Goal: Information Seeking & Learning: Learn about a topic

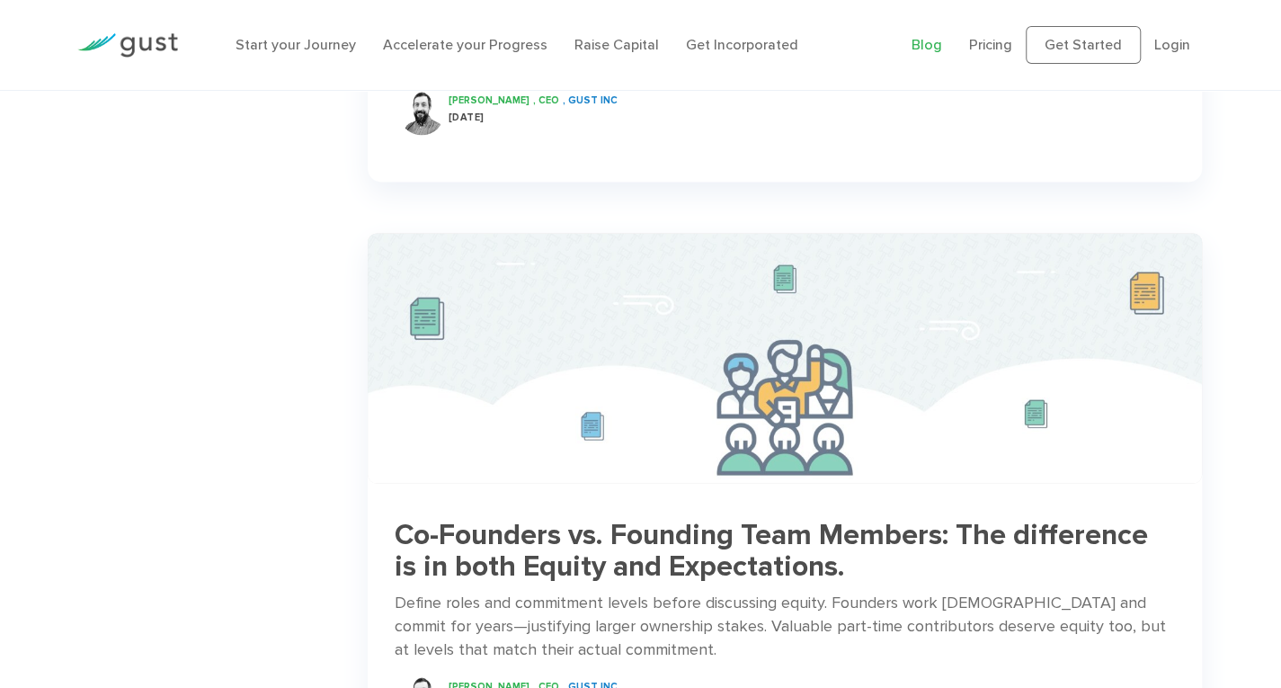
scroll to position [1917, 0]
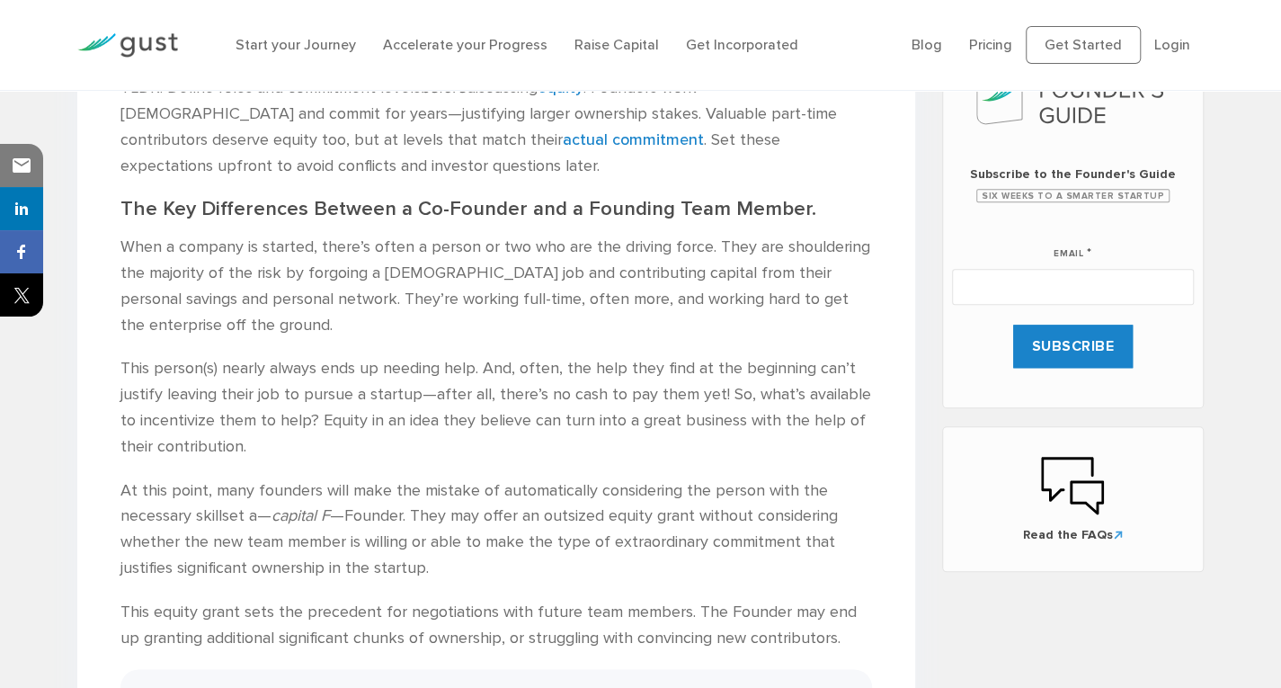
scroll to position [954, 0]
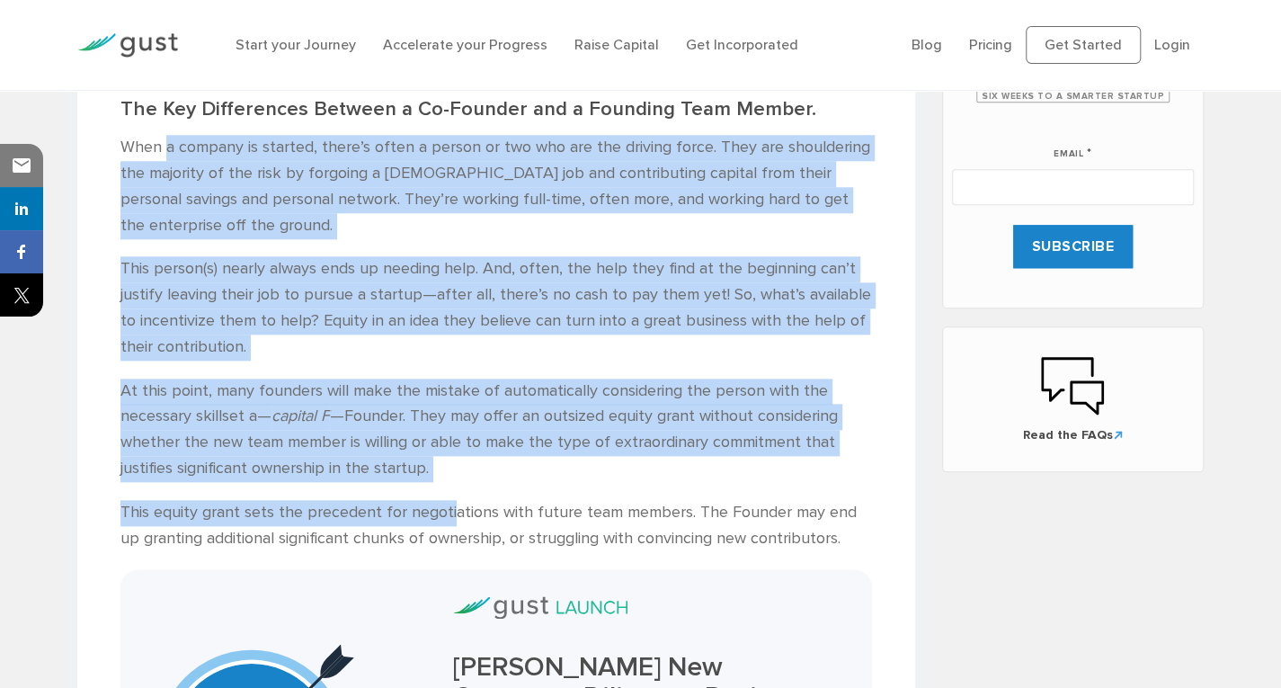
drag, startPoint x: 166, startPoint y: 156, endPoint x: 449, endPoint y: 511, distance: 454.1
click at [449, 512] on div "Some early contributors to a startup can be considered “founding team members” …" at bounding box center [495, 525] width 751 height 1394
click at [302, 298] on p "This person(s) nearly always ends up needing help. And, often, the help they fi…" at bounding box center [495, 307] width 751 height 103
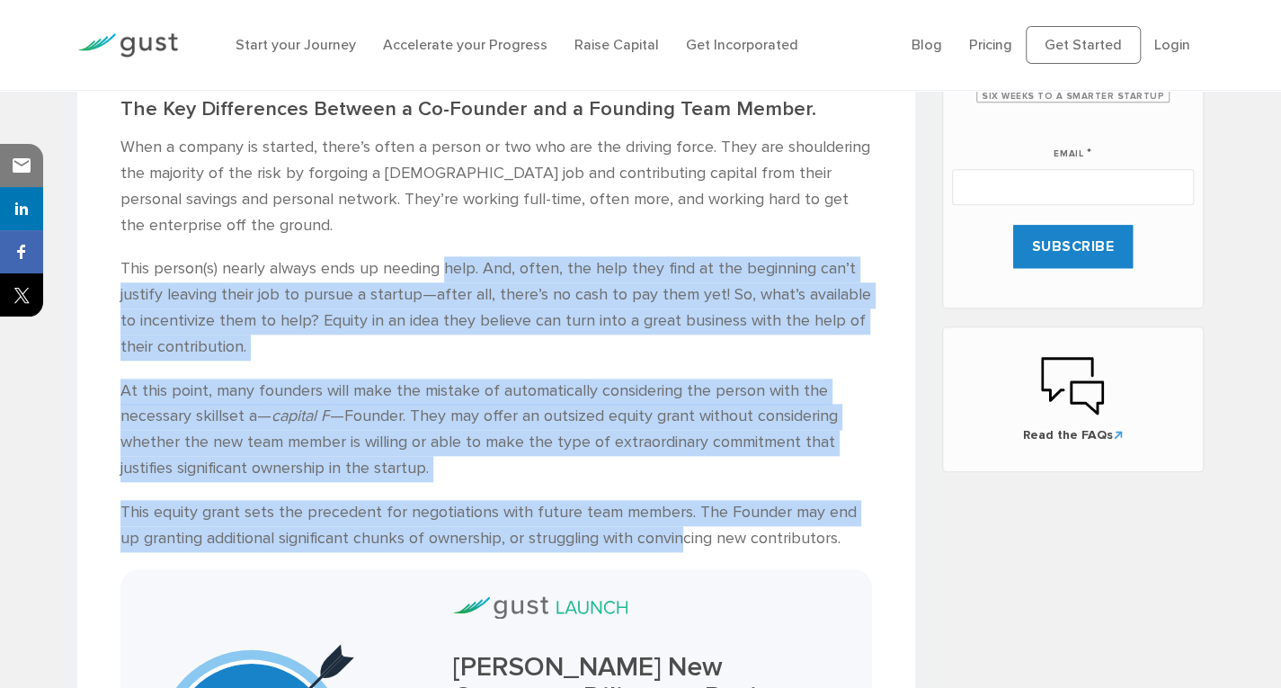
drag, startPoint x: 447, startPoint y: 262, endPoint x: 656, endPoint y: 536, distance: 344.2
click at [656, 536] on div "Some early contributors to a startup can be considered “founding team members” …" at bounding box center [495, 525] width 751 height 1394
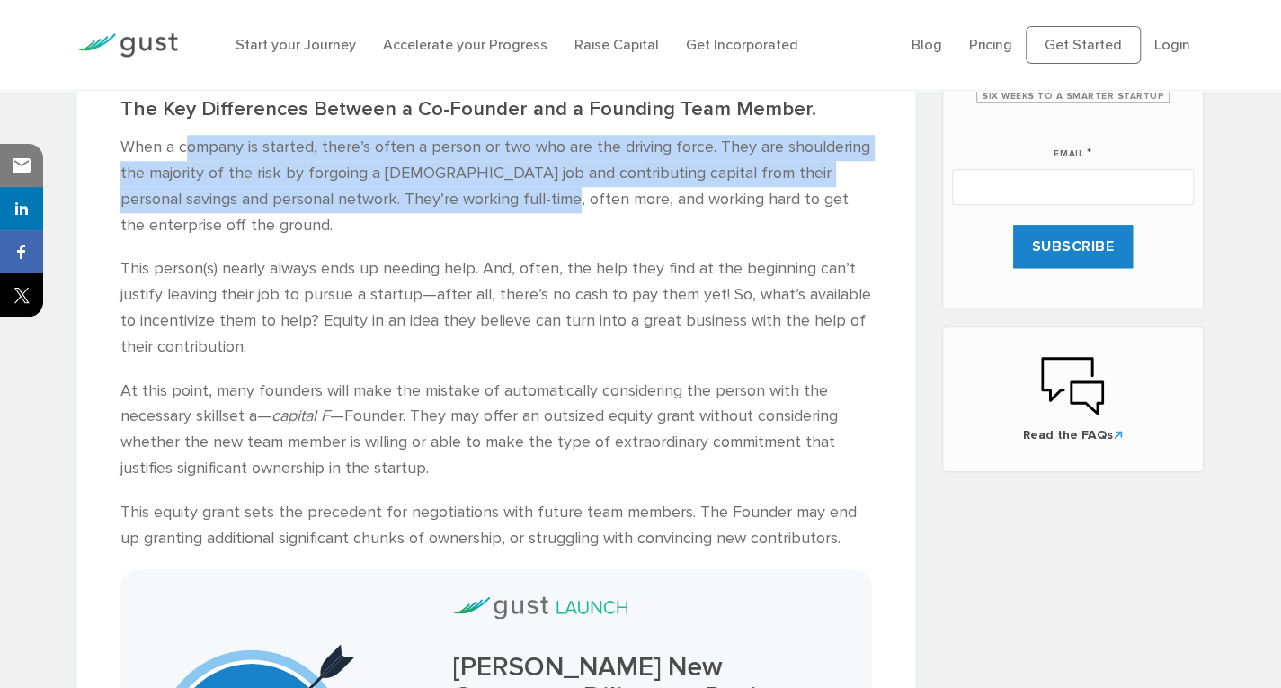
drag, startPoint x: 187, startPoint y: 147, endPoint x: 491, endPoint y: 197, distance: 307.8
click at [491, 197] on p "When a company is started, there’s often a person or two who are the driving fo…" at bounding box center [495, 186] width 751 height 103
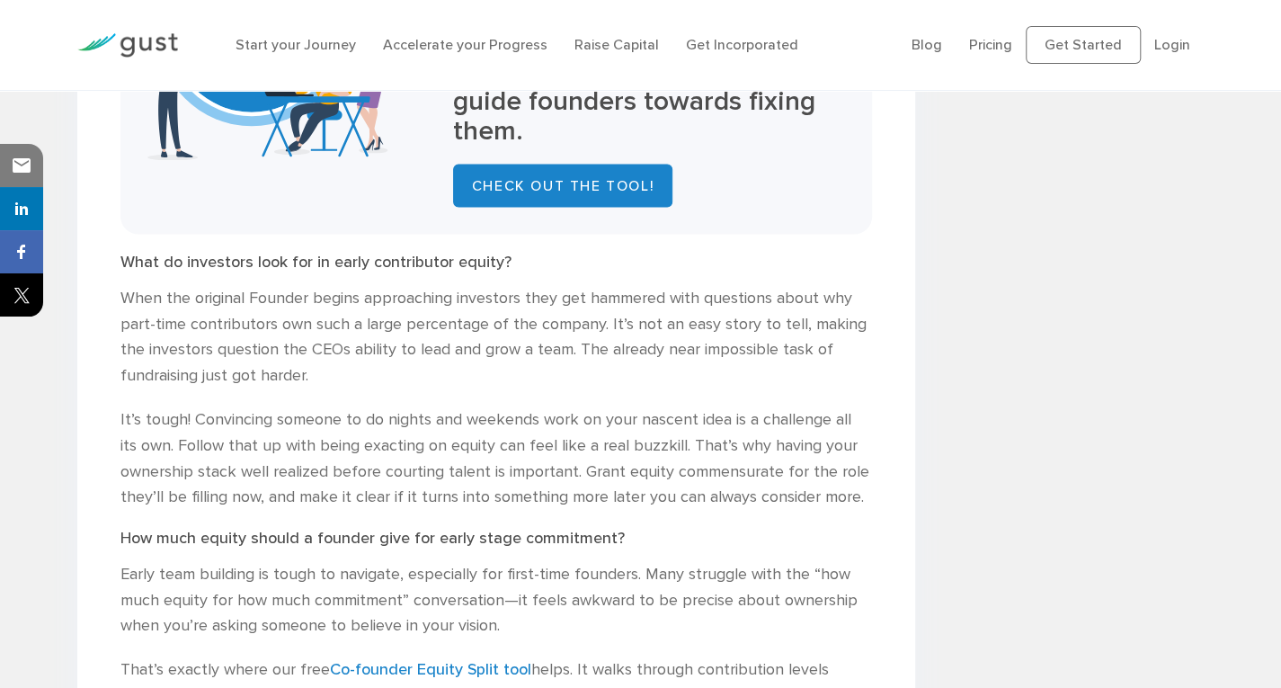
scroll to position [1673, 0]
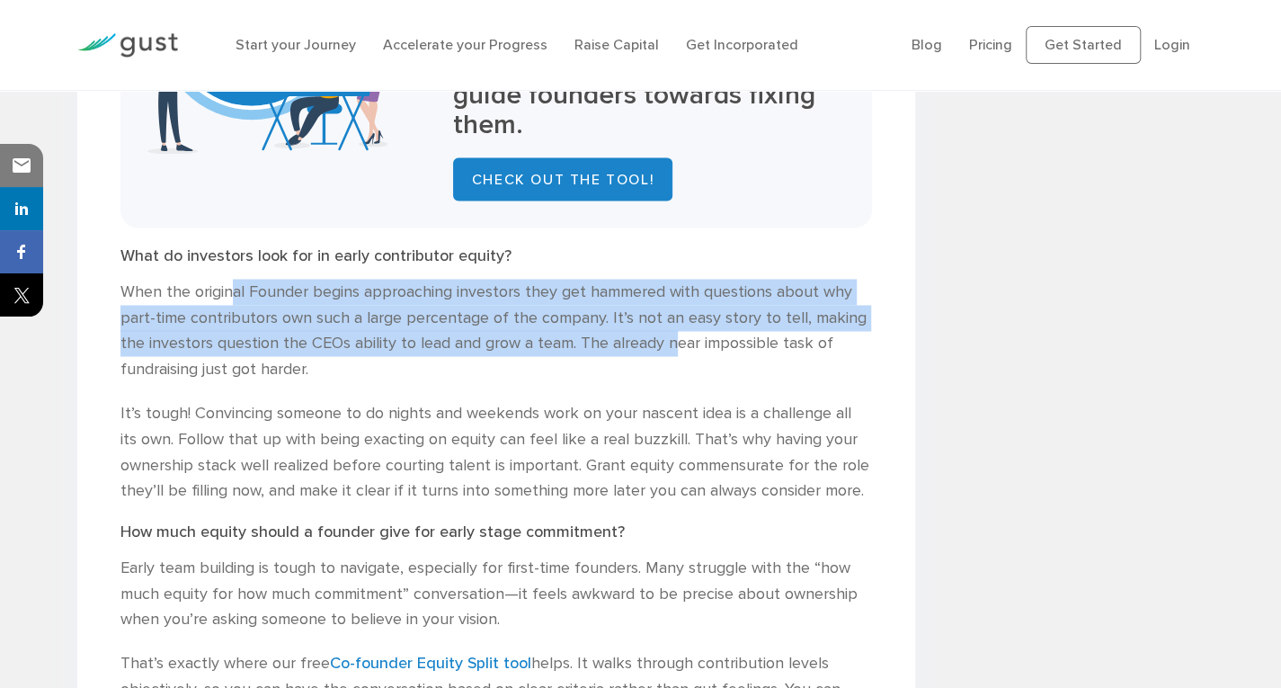
drag, startPoint x: 232, startPoint y: 267, endPoint x: 678, endPoint y: 306, distance: 447.5
click at [678, 306] on p "When the original Founder begins approaching investors they get hammered with q…" at bounding box center [495, 330] width 751 height 103
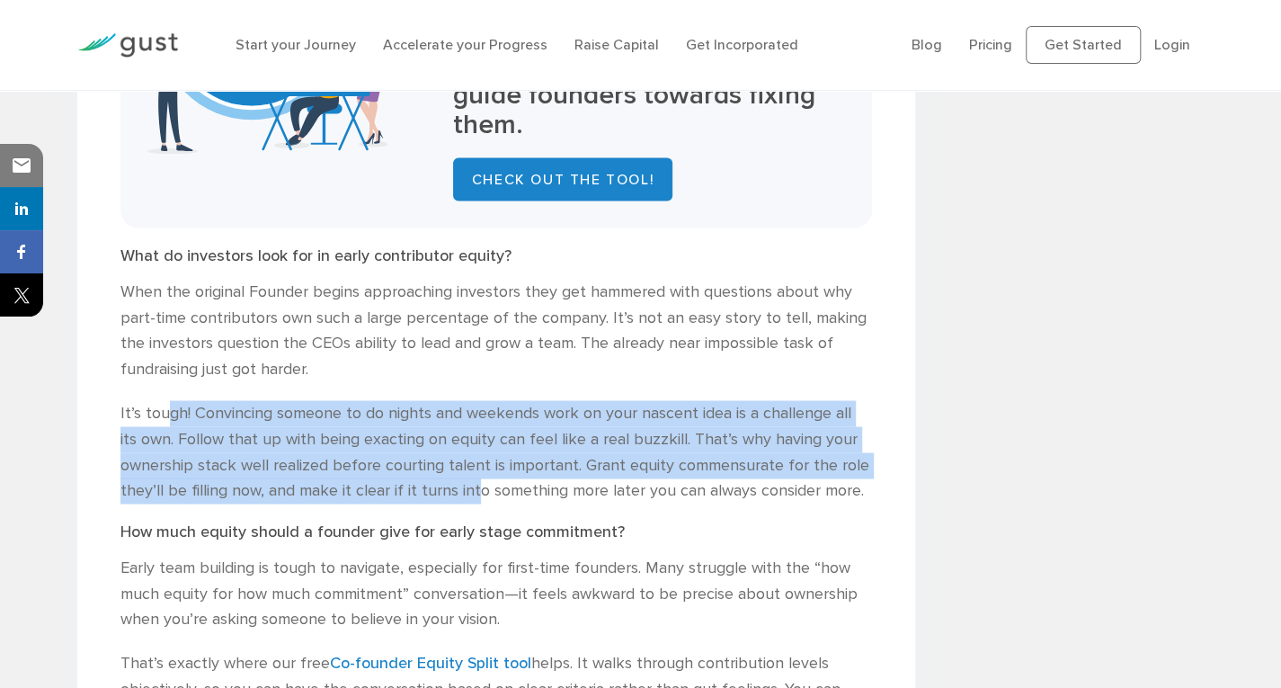
drag, startPoint x: 165, startPoint y: 380, endPoint x: 473, endPoint y: 455, distance: 316.3
click at [473, 455] on p "It’s tough! Convincing someone to do nights and weekends work on your nascent i…" at bounding box center [495, 451] width 751 height 103
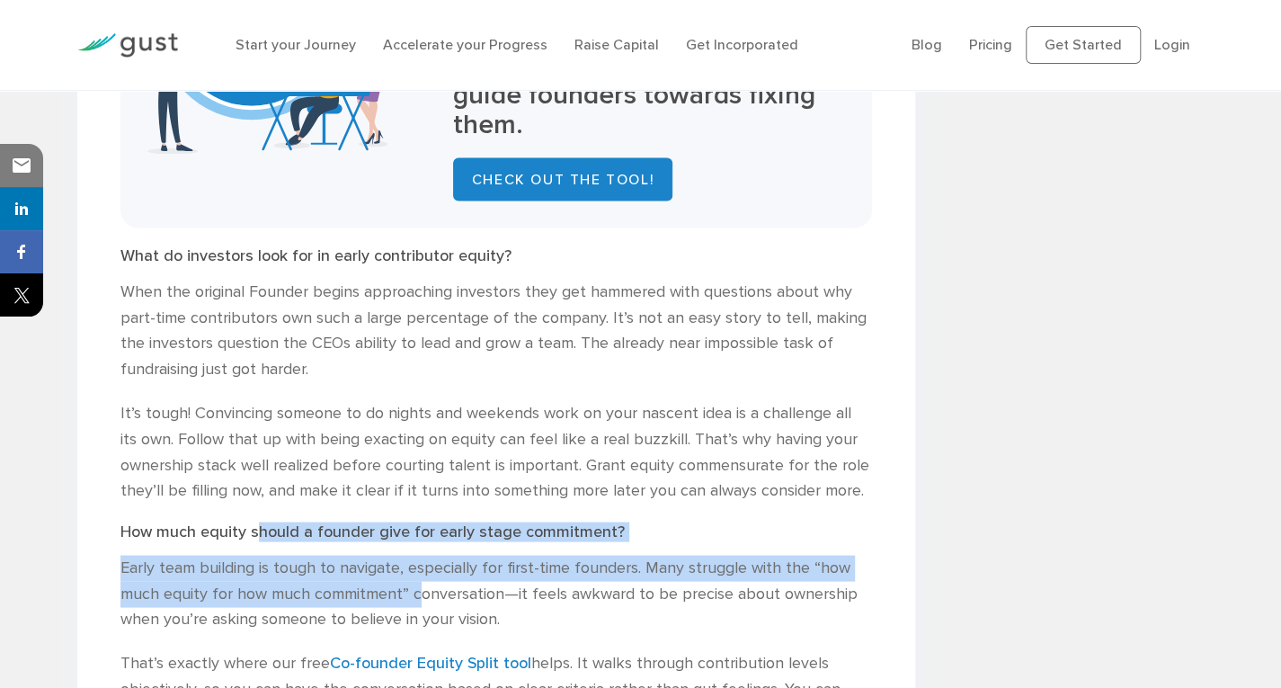
drag, startPoint x: 259, startPoint y: 497, endPoint x: 419, endPoint y: 557, distance: 170.9
click at [419, 557] on div "Co-Founders vs. Founding Team Members: The difference is in both Equity and Exp…" at bounding box center [496, 133] width 838 height 2789
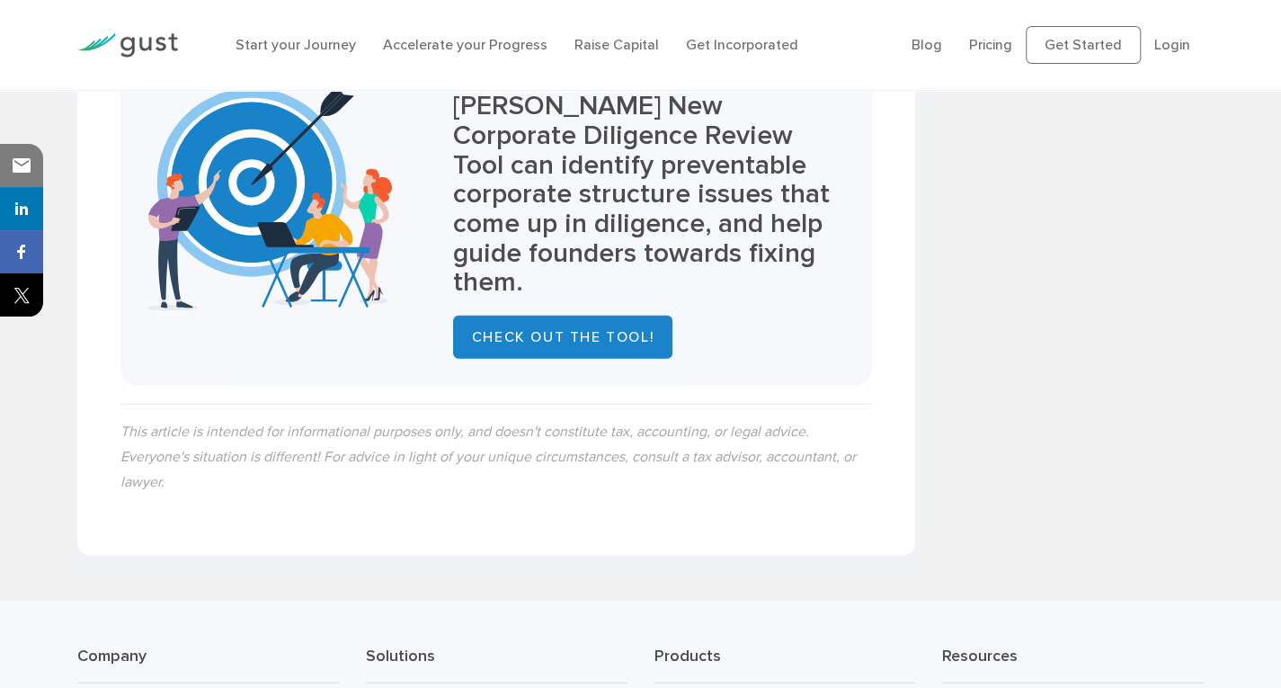
scroll to position [2839, 0]
